Goal: Check status

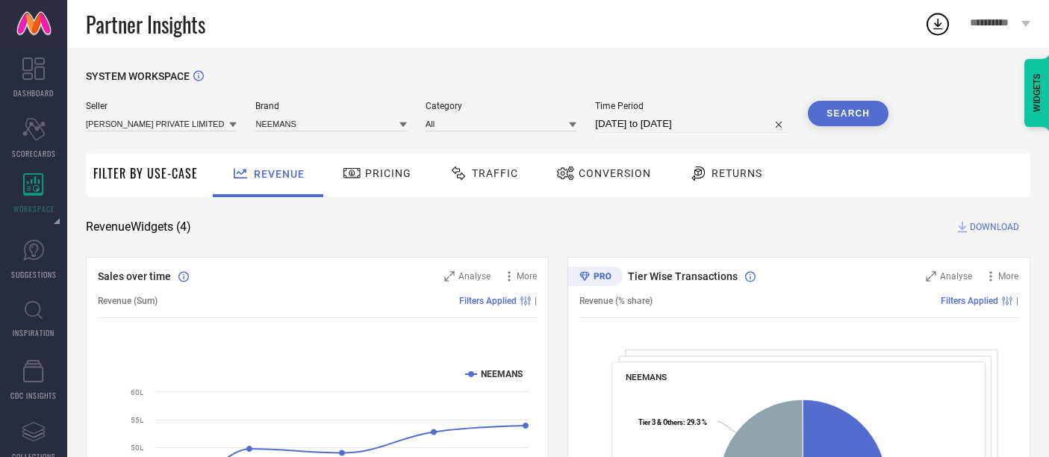
scroll to position [249, 0]
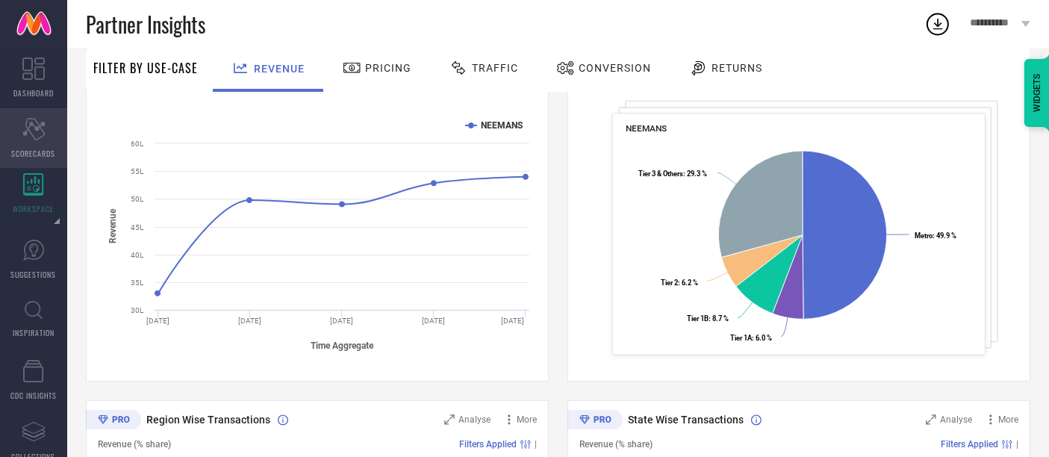
drag, startPoint x: 0, startPoint y: 0, endPoint x: 35, endPoint y: 137, distance: 141.1
click at [35, 137] on icon "Scorecard" at bounding box center [33, 129] width 23 height 22
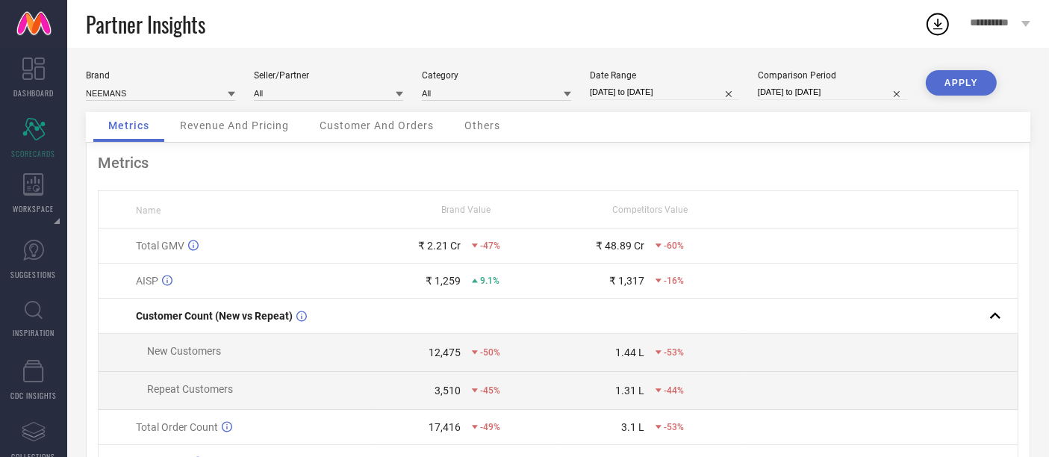
click at [644, 96] on input "[DATE] to [DATE]" at bounding box center [664, 92] width 149 height 16
select select "6"
select select "2025"
select select "7"
select select "2025"
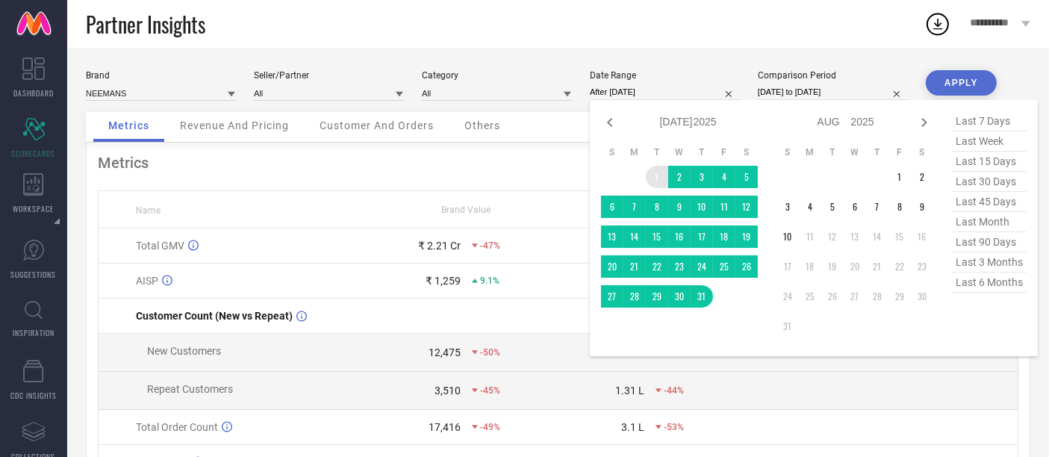
click at [656, 180] on td "1" at bounding box center [657, 177] width 22 height 22
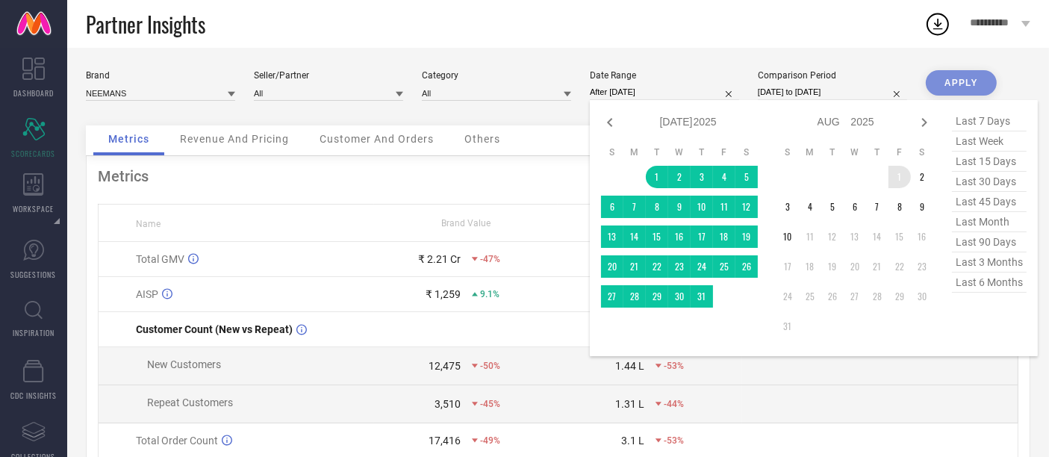
type input "[DATE] to [DATE]"
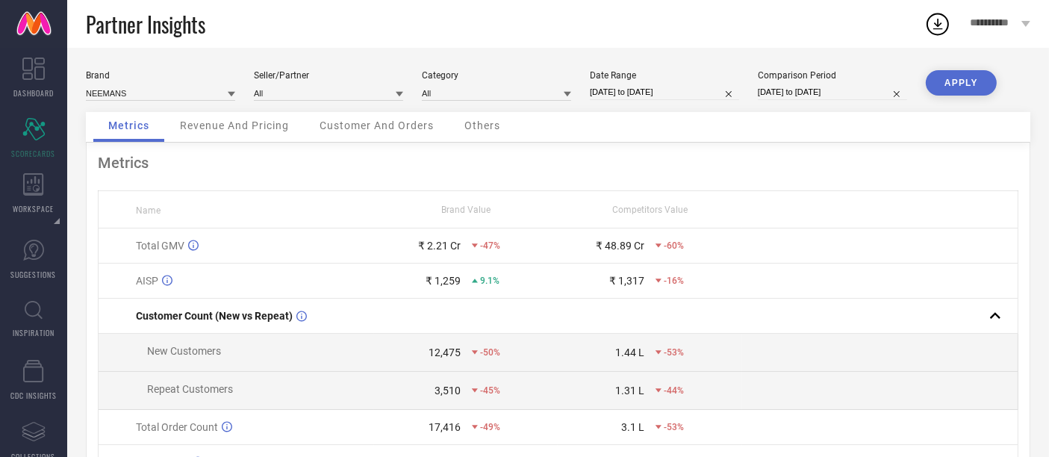
click at [634, 90] on input "[DATE] to [DATE]" at bounding box center [664, 92] width 149 height 16
select select "6"
select select "2025"
select select "7"
select select "2025"
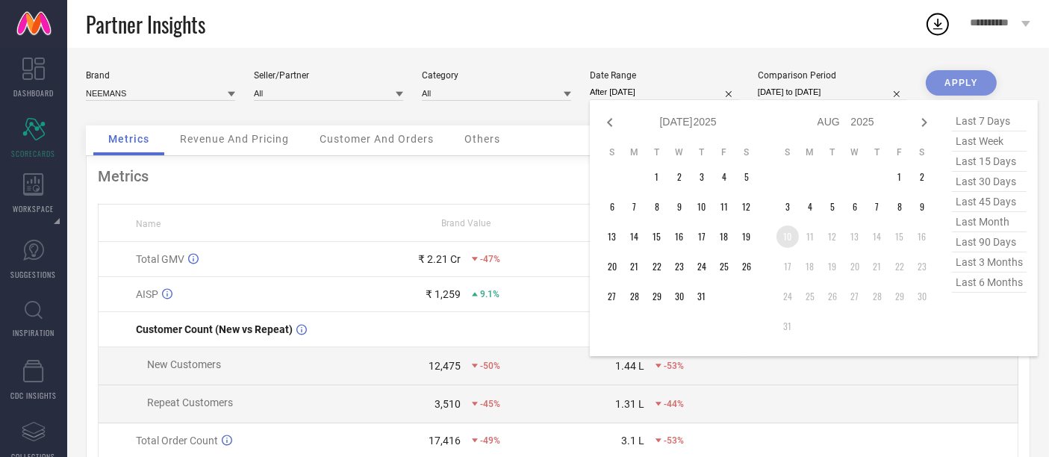
click at [798, 241] on table "S M T W T F S 1 2 3 4 5 6 7 8 9 10 11 12 13 14 15 16 17 18 19 20 21 22 23 24 25…" at bounding box center [855, 242] width 157 height 206
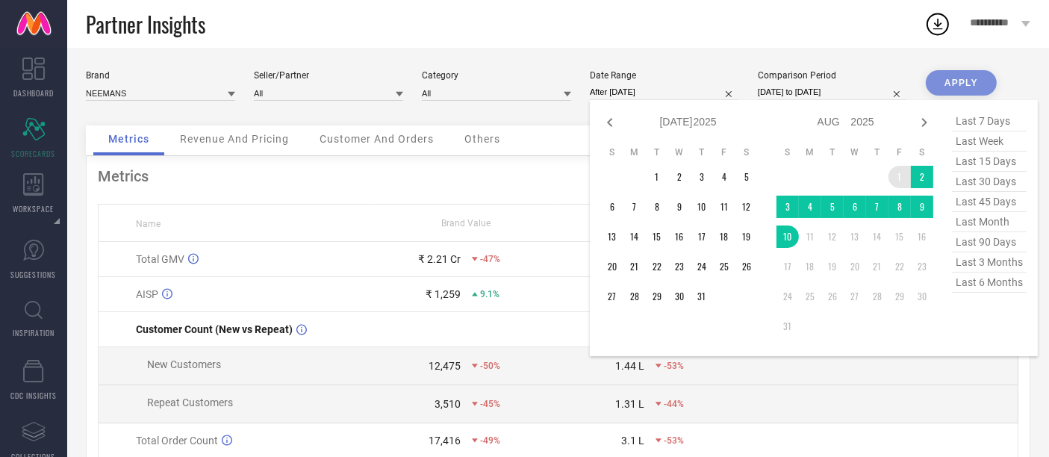
type input "[DATE] to [DATE]"
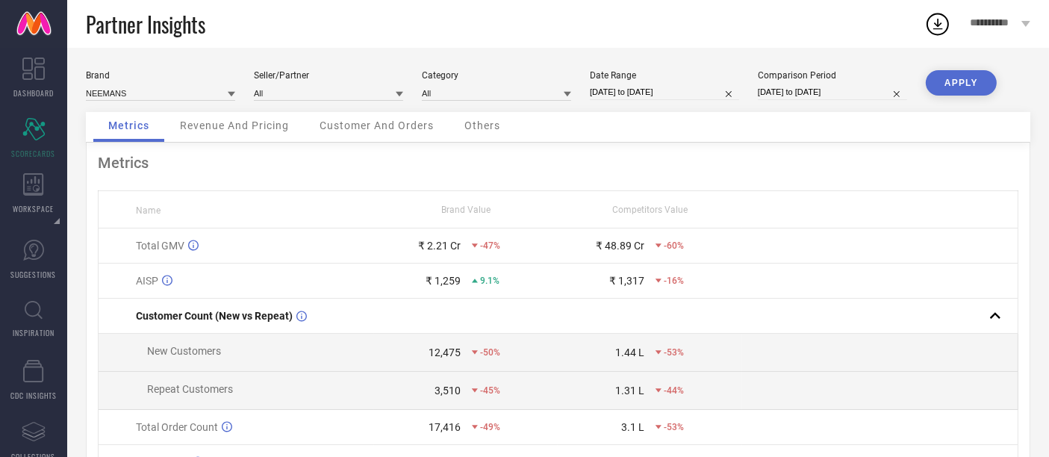
click at [952, 86] on button "APPLY" at bounding box center [961, 82] width 71 height 25
click at [629, 88] on input "[DATE] to [DATE]" at bounding box center [664, 92] width 149 height 16
select select "7"
select select "2025"
select select "8"
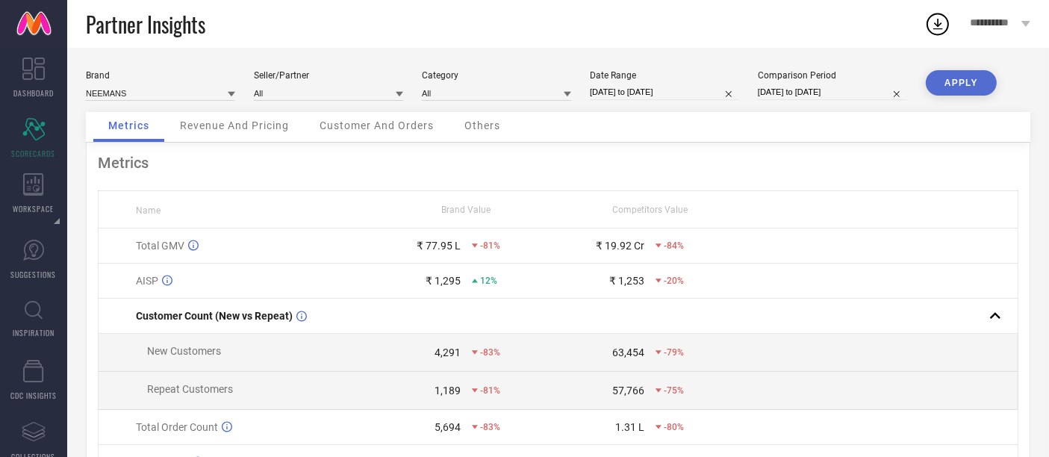
select select "2025"
click at [872, 35] on div "Partner Insights" at bounding box center [505, 24] width 839 height 48
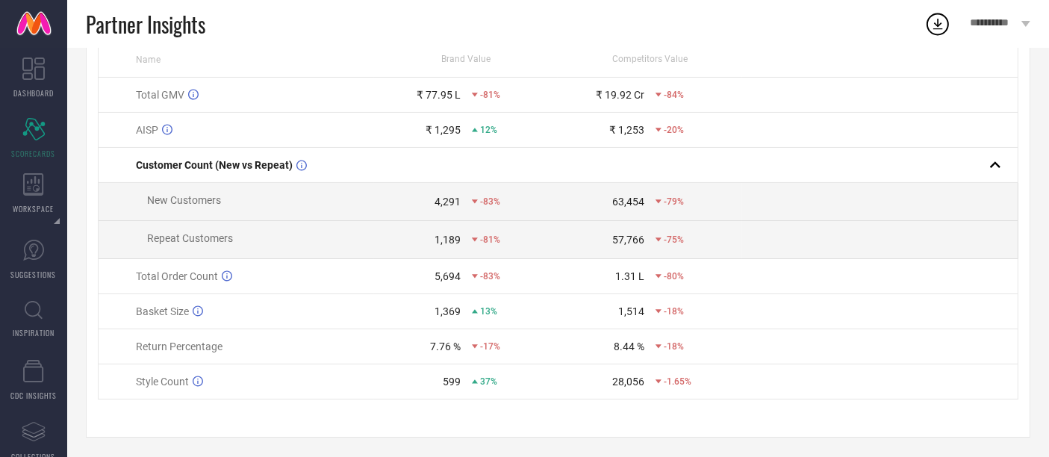
scroll to position [158, 0]
